Goal: Task Accomplishment & Management: Complete application form

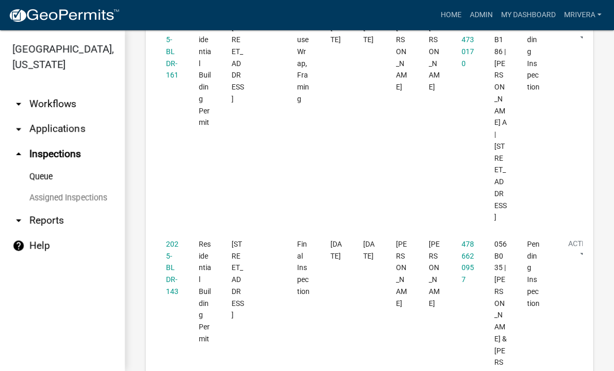
scroll to position [1977, 0]
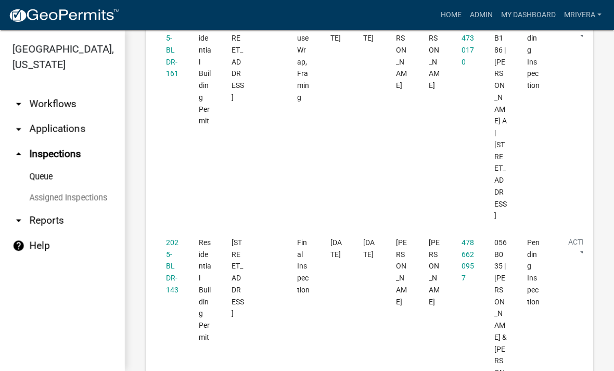
click at [171, 238] on link "2025-BLDR-143" at bounding box center [172, 266] width 12 height 56
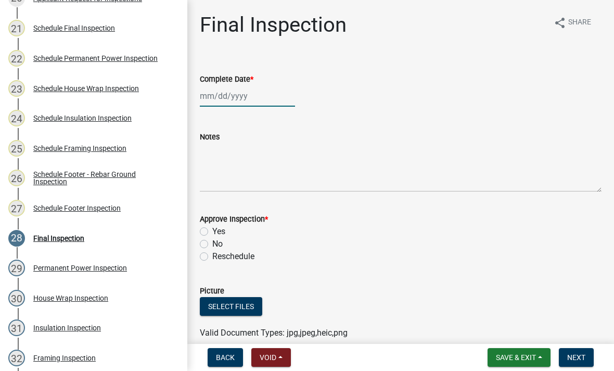
click at [266, 98] on div at bounding box center [247, 95] width 95 height 21
select select "9"
select select "2025"
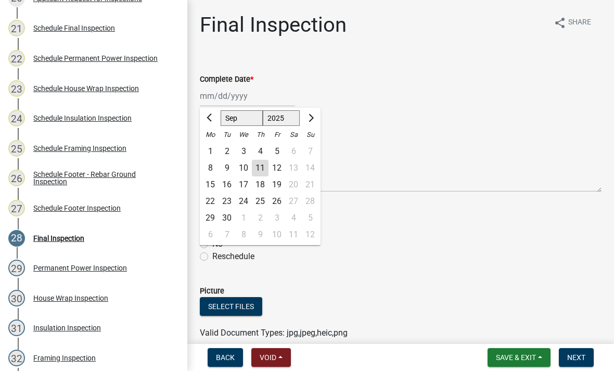
click at [265, 165] on div "11" at bounding box center [260, 168] width 17 height 17
type input "[DATE]"
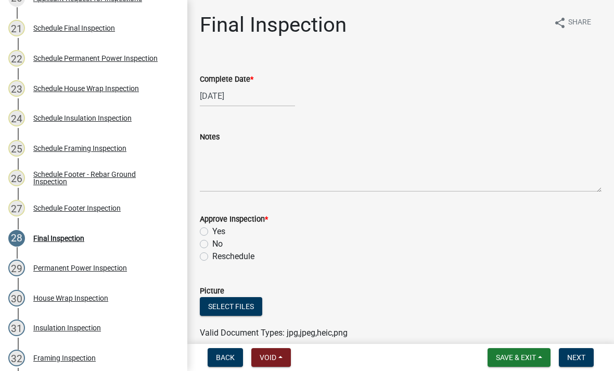
click at [212, 232] on label "Yes" at bounding box center [218, 231] width 13 height 12
click at [212, 232] on input "Yes" at bounding box center [215, 228] width 7 height 7
radio input "true"
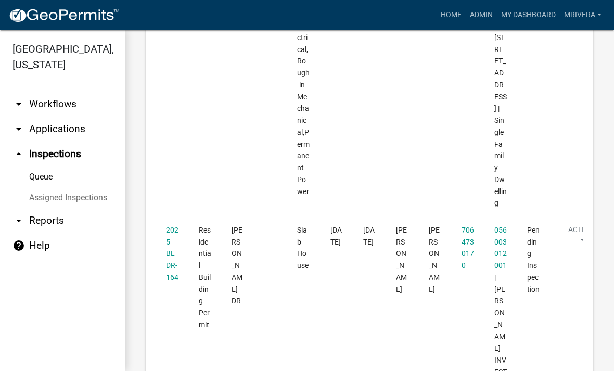
scroll to position [2616, 0]
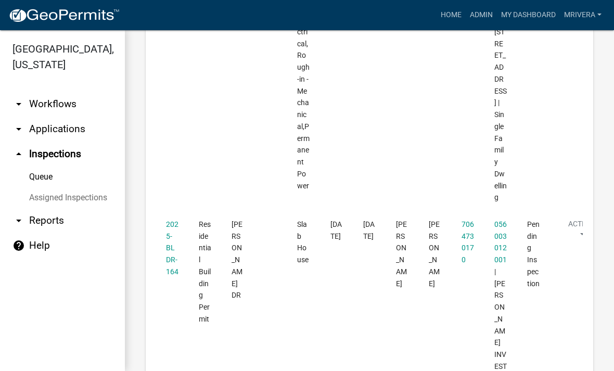
click at [173, 220] on link "2025-BLDR-164" at bounding box center [172, 248] width 12 height 56
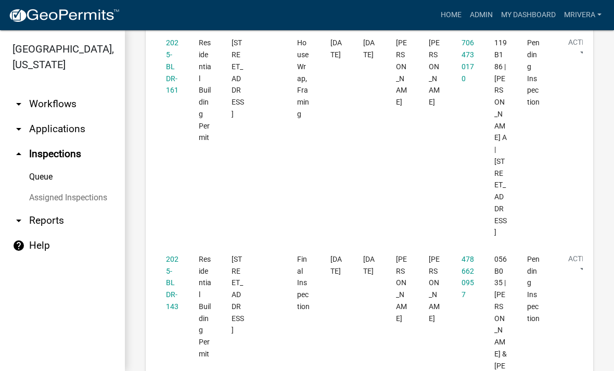
scroll to position [1958, 0]
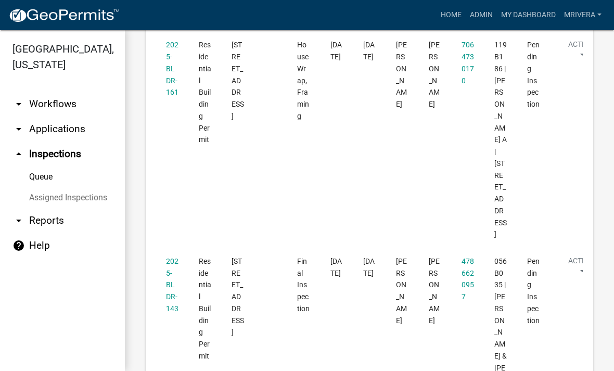
click at [166, 257] on link "2025-BLDR-143" at bounding box center [172, 285] width 12 height 56
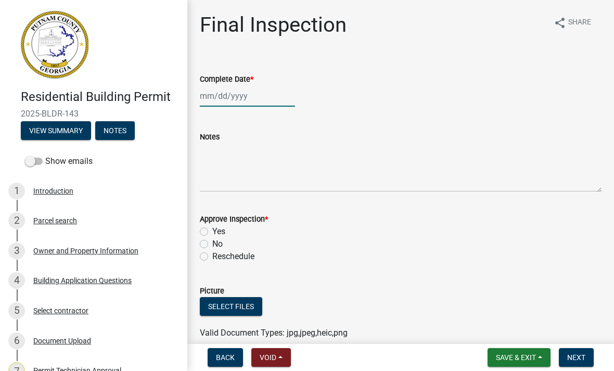
click at [222, 99] on div at bounding box center [247, 95] width 95 height 21
select select "9"
select select "2025"
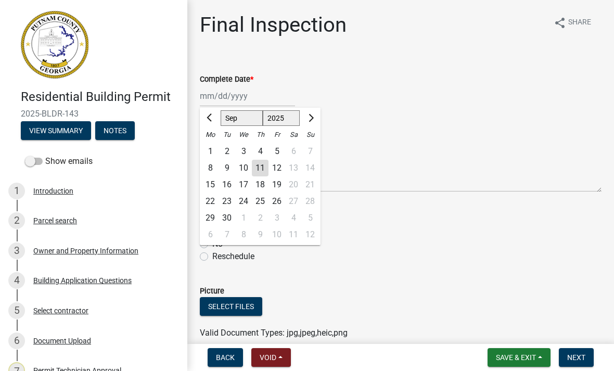
click at [259, 163] on div "11" at bounding box center [260, 168] width 17 height 17
type input "[DATE]"
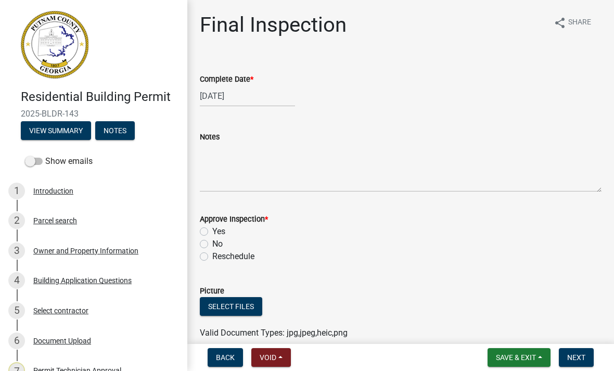
click at [212, 228] on label "Yes" at bounding box center [218, 231] width 13 height 12
click at [212, 228] on input "Yes" at bounding box center [215, 228] width 7 height 7
radio input "true"
click at [583, 358] on span "Next" at bounding box center [576, 357] width 18 height 8
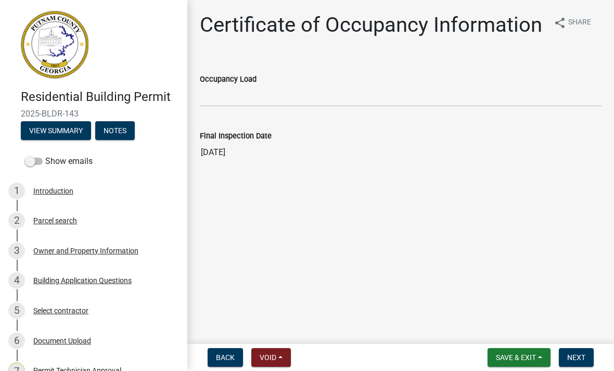
click at [580, 359] on span "Next" at bounding box center [576, 357] width 18 height 8
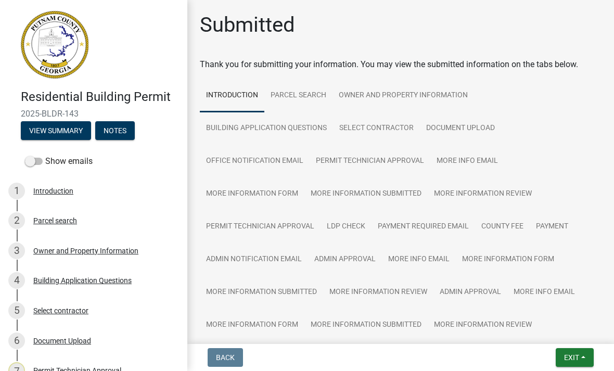
click at [574, 362] on button "Exit" at bounding box center [574, 357] width 38 height 19
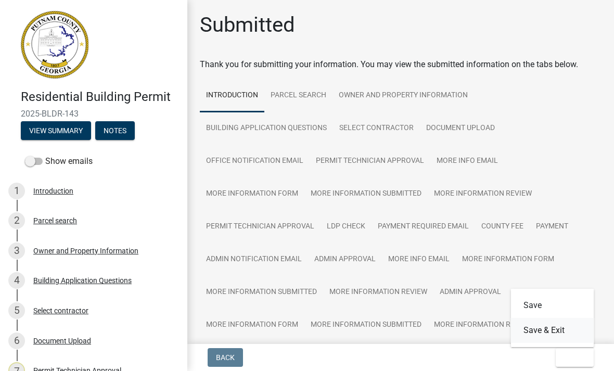
click at [565, 334] on button "Save & Exit" at bounding box center [552, 330] width 83 height 25
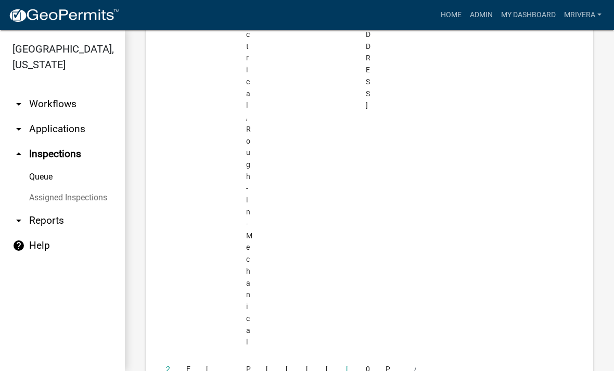
scroll to position [2471, 0]
